Goal: Contribute content: Add original content to the website for others to see

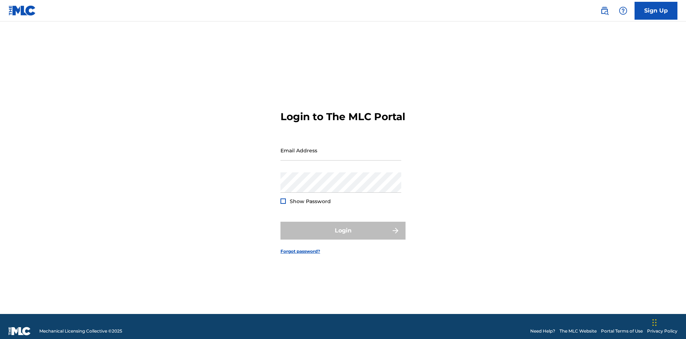
scroll to position [9, 0]
click at [341, 147] on input "Email Address" at bounding box center [340, 150] width 121 height 20
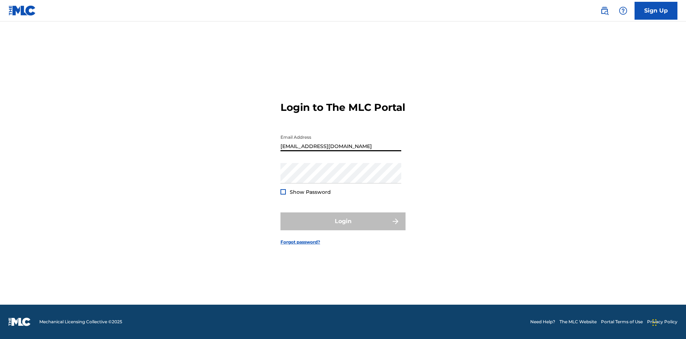
type input "[EMAIL_ADDRESS][DOMAIN_NAME]"
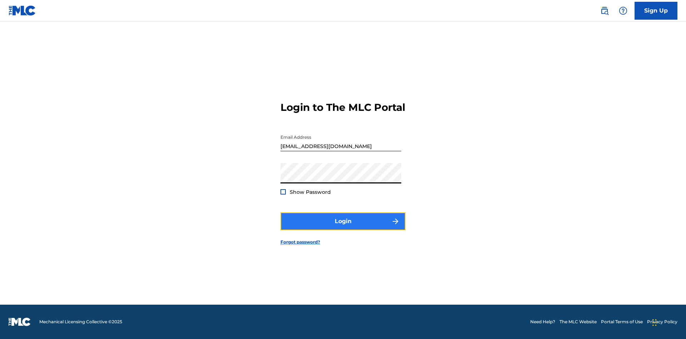
click at [343, 227] on button "Login" at bounding box center [342, 221] width 125 height 18
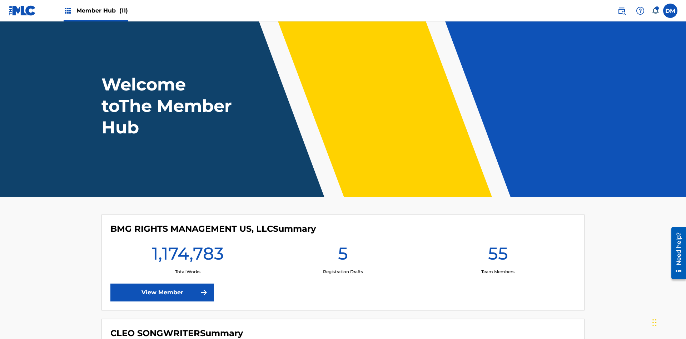
scroll to position [31, 0]
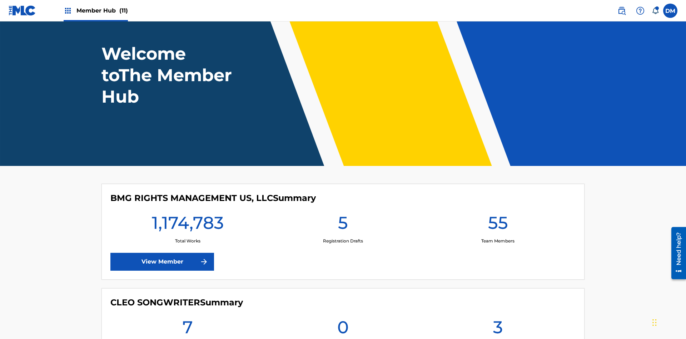
click at [102, 10] on span "Member Hub (11)" at bounding box center [101, 10] width 51 height 8
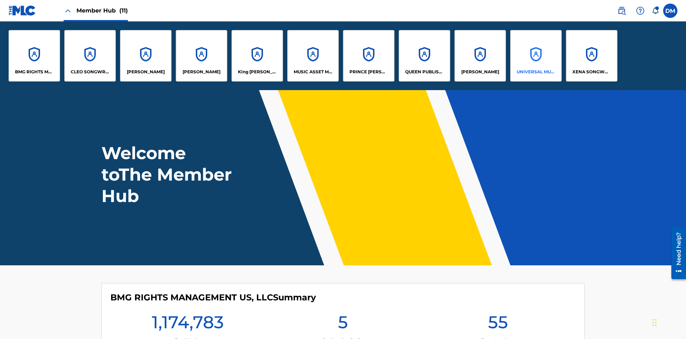
click at [535, 72] on p "UNIVERSAL MUSIC PUB GROUP" at bounding box center [536, 72] width 39 height 6
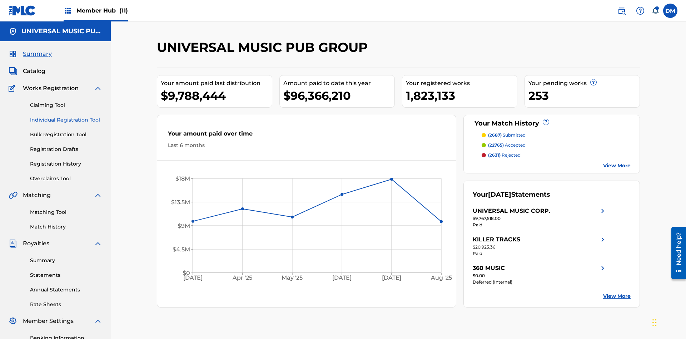
click at [66, 116] on link "Individual Registration Tool" at bounding box center [66, 120] width 72 height 8
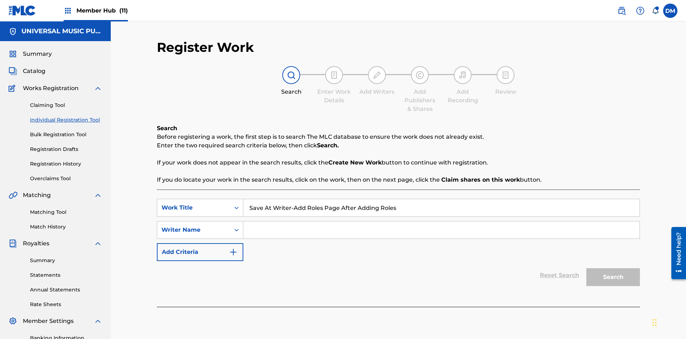
type input "Save At Writer-Add Roles Page After Adding Roles"
click at [441, 221] on input "Search Form" at bounding box center [441, 229] width 396 height 17
click at [613, 268] on button "Search" at bounding box center [613, 277] width 54 height 18
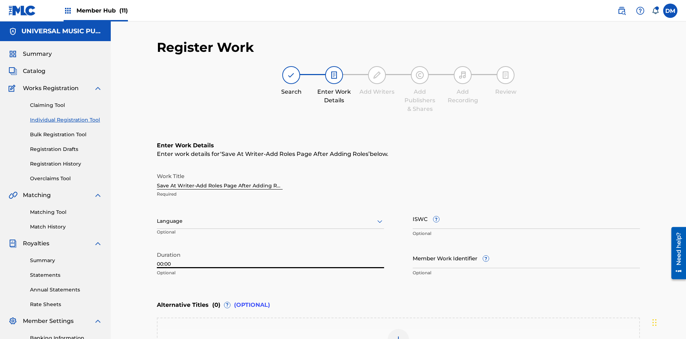
type input "00:00"
click at [380, 217] on icon at bounding box center [379, 221] width 9 height 9
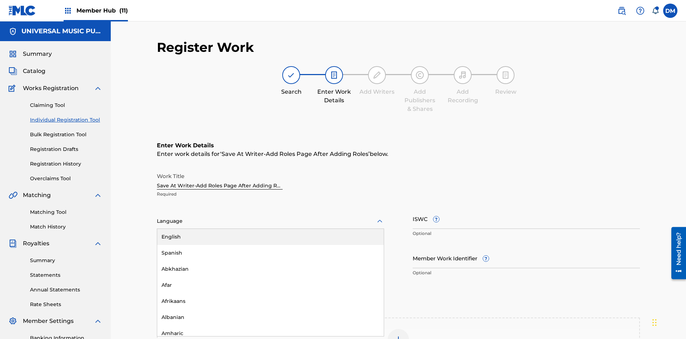
click at [270, 277] on div "Afar" at bounding box center [270, 285] width 226 height 16
click at [526, 248] on input "Member Work Identifier ?" at bounding box center [526, 258] width 227 height 20
type input "[PHONE_NUMBER]"
click at [526, 208] on input "ISWC ?" at bounding box center [526, 218] width 227 height 20
type input "T-123.456.789-4"
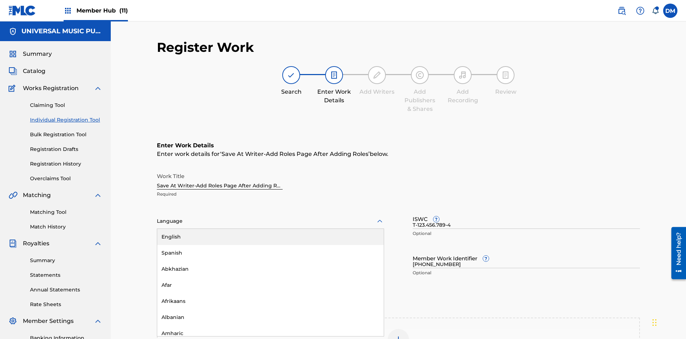
click at [398, 335] on img at bounding box center [398, 339] width 9 height 9
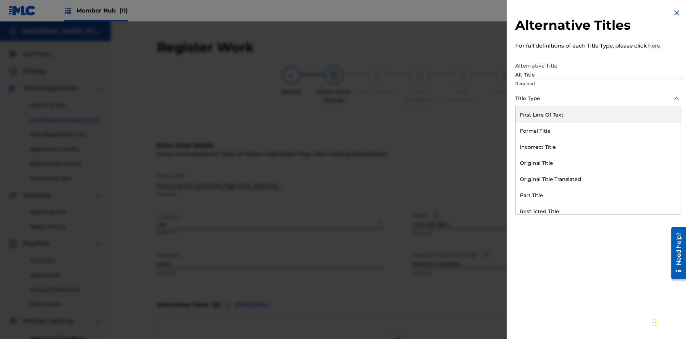
click at [598, 163] on div "Original Title" at bounding box center [597, 163] width 165 height 16
click at [598, 130] on div at bounding box center [598, 130] width 166 height 9
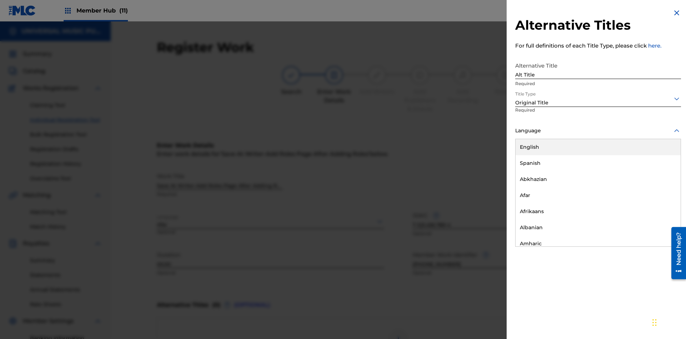
click at [659, 172] on button "Add Title" at bounding box center [659, 173] width 43 height 18
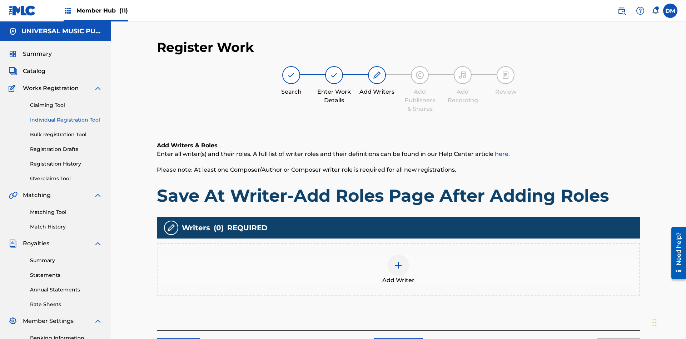
click at [398, 261] on img at bounding box center [398, 265] width 9 height 9
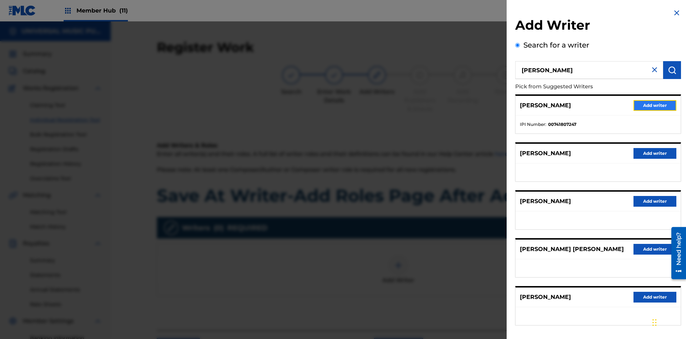
click at [655, 105] on button "Add writer" at bounding box center [654, 105] width 43 height 11
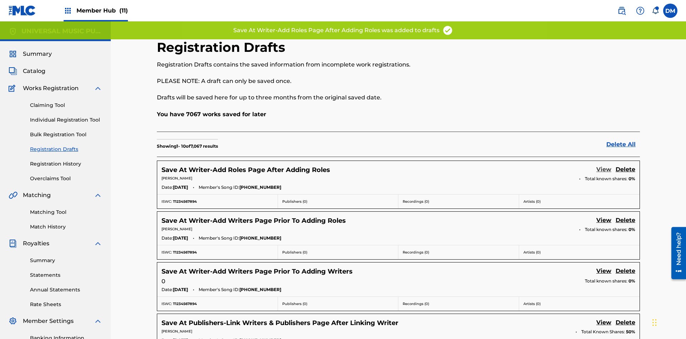
click at [604, 165] on link "View" at bounding box center [603, 170] width 15 height 10
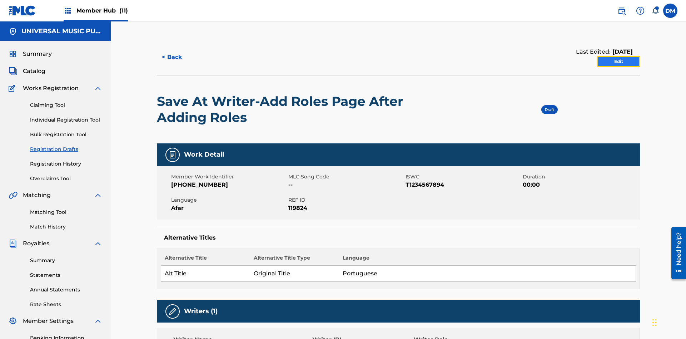
click at [618, 56] on link "Edit" at bounding box center [618, 61] width 43 height 11
